Goal: Task Accomplishment & Management: Use online tool/utility

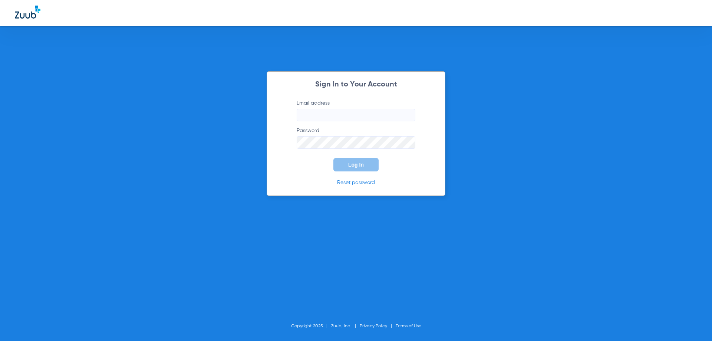
type input "[EMAIL_ADDRESS][DOMAIN_NAME]"
click at [358, 168] on button "Log In" at bounding box center [355, 164] width 45 height 13
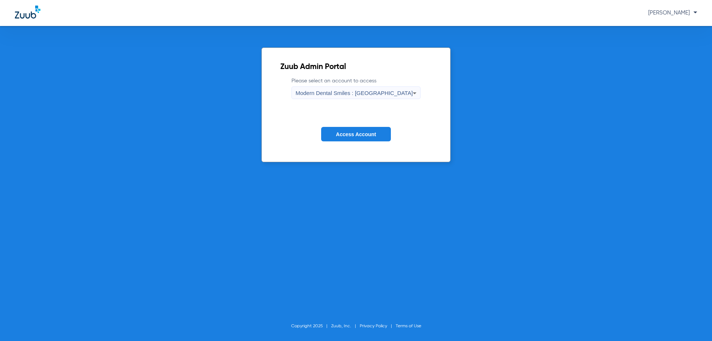
click at [410, 92] on icon at bounding box center [414, 93] width 9 height 9
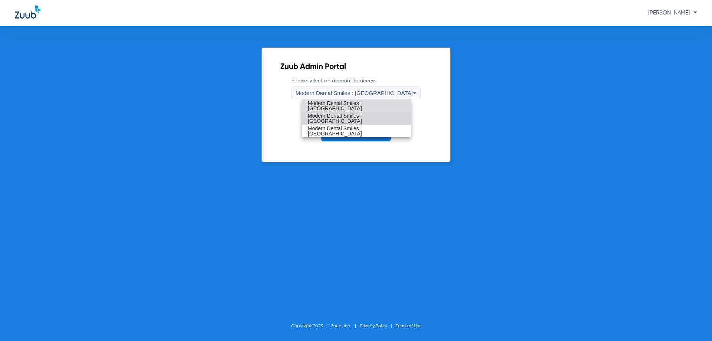
click at [367, 118] on span "Modern Dental Smiles : [GEOGRAPHIC_DATA]" at bounding box center [356, 118] width 97 height 10
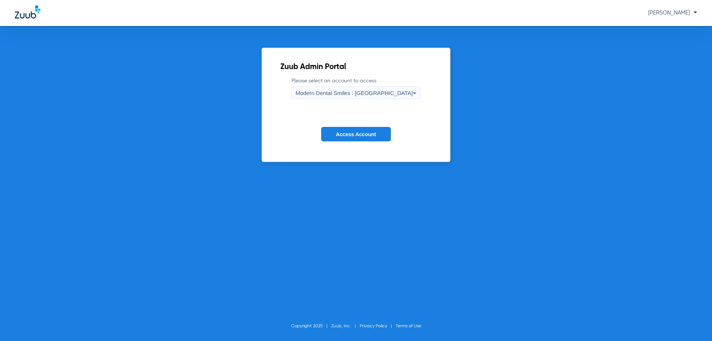
click at [349, 129] on button "Access Account" at bounding box center [356, 134] width 70 height 14
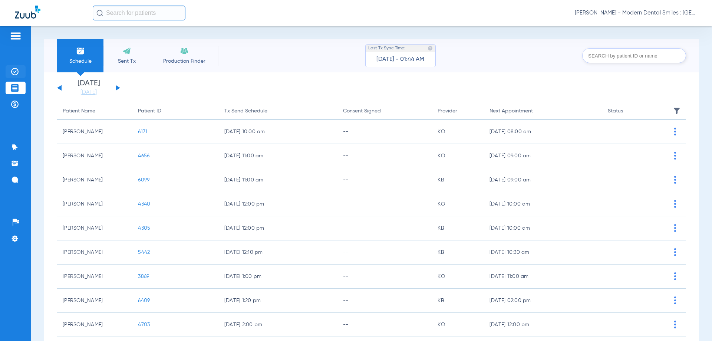
click at [15, 68] on img at bounding box center [14, 71] width 7 height 7
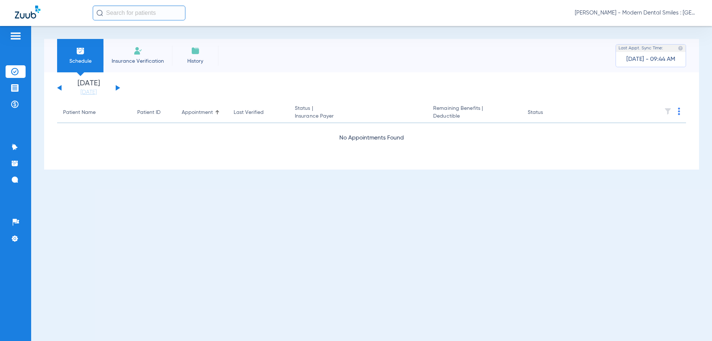
click at [118, 88] on button at bounding box center [118, 88] width 4 height 6
